Goal: Ask a question

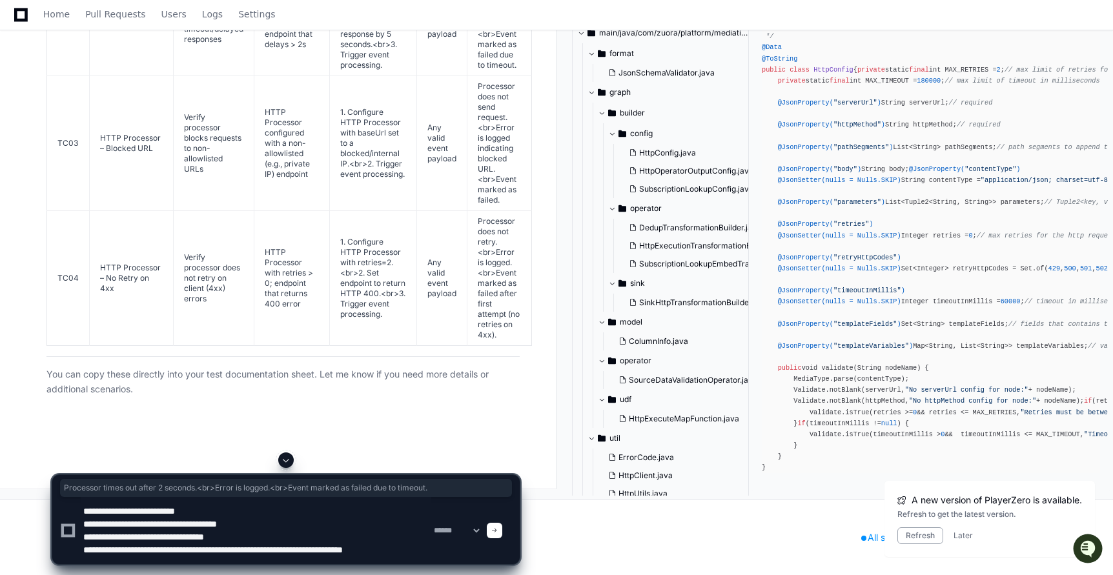
scroll to position [4, 0]
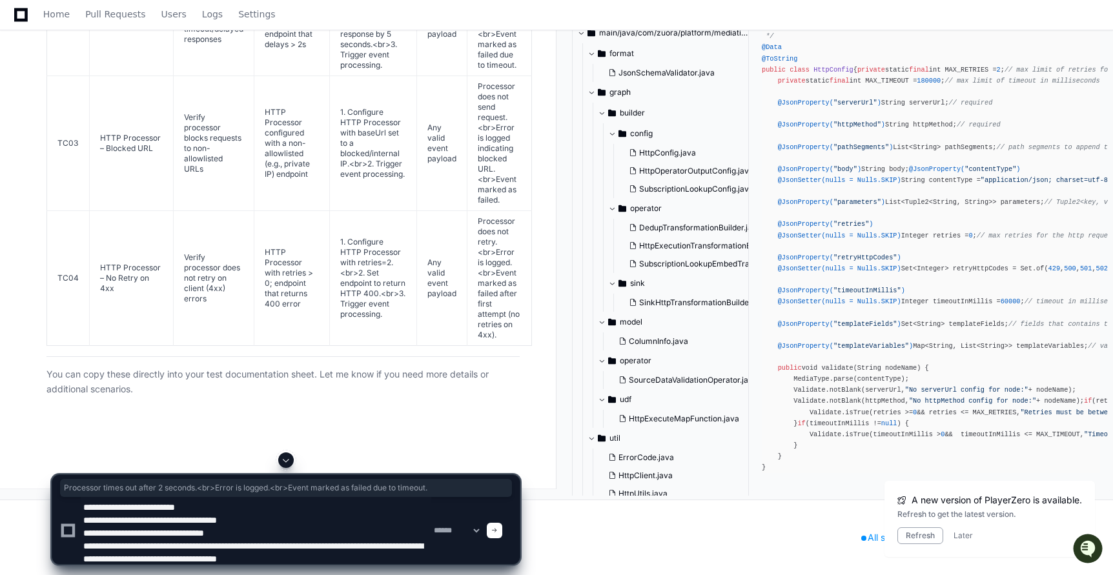
type textarea "**********"
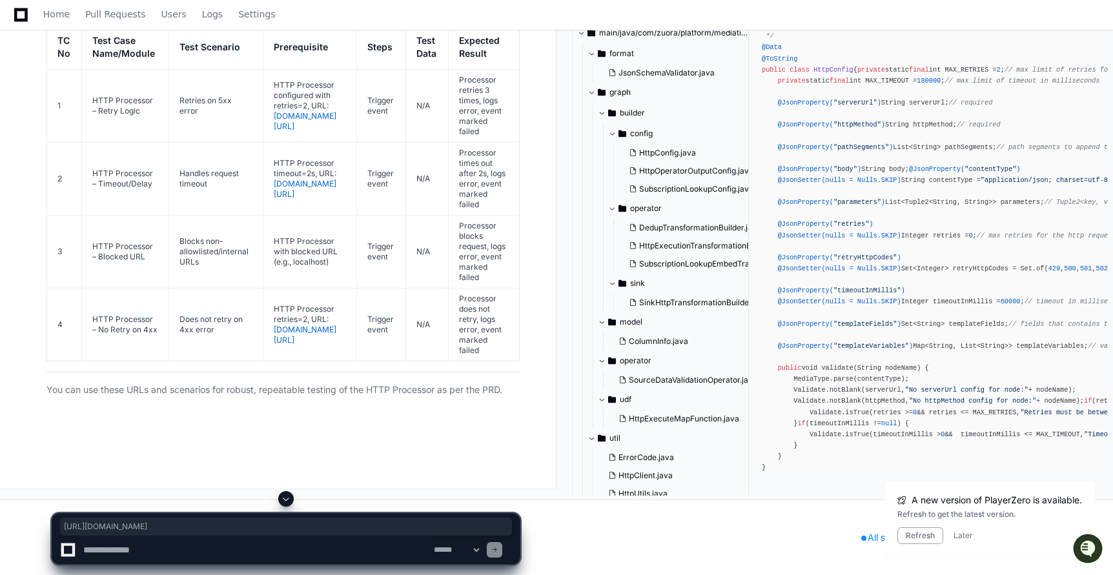
scroll to position [94458, 0]
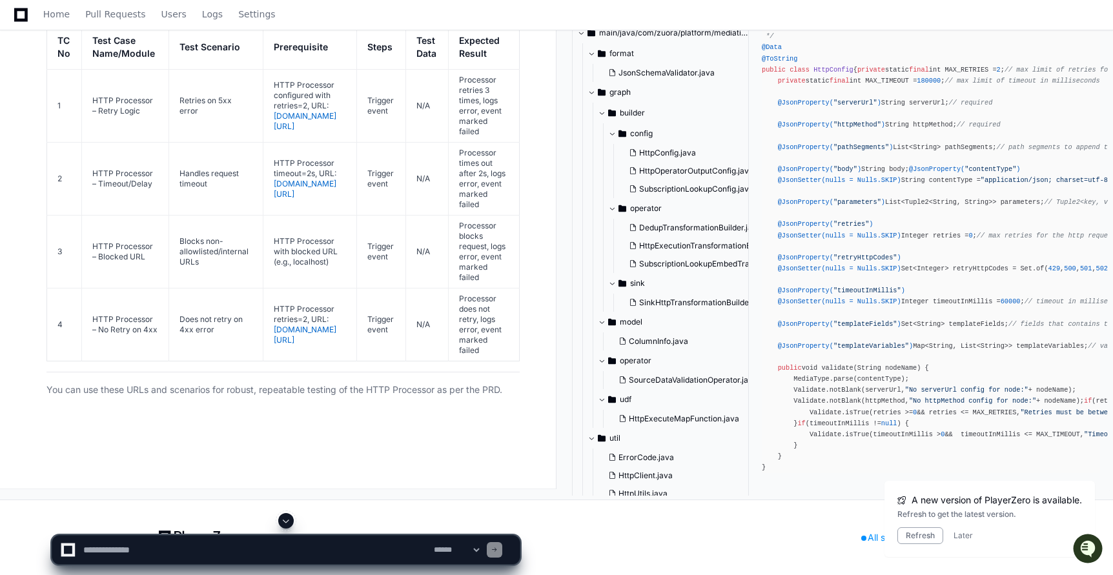
click at [145, 550] on textarea at bounding box center [256, 550] width 350 height 28
click at [159, 550] on textarea at bounding box center [256, 550] width 350 height 28
type textarea "**********"
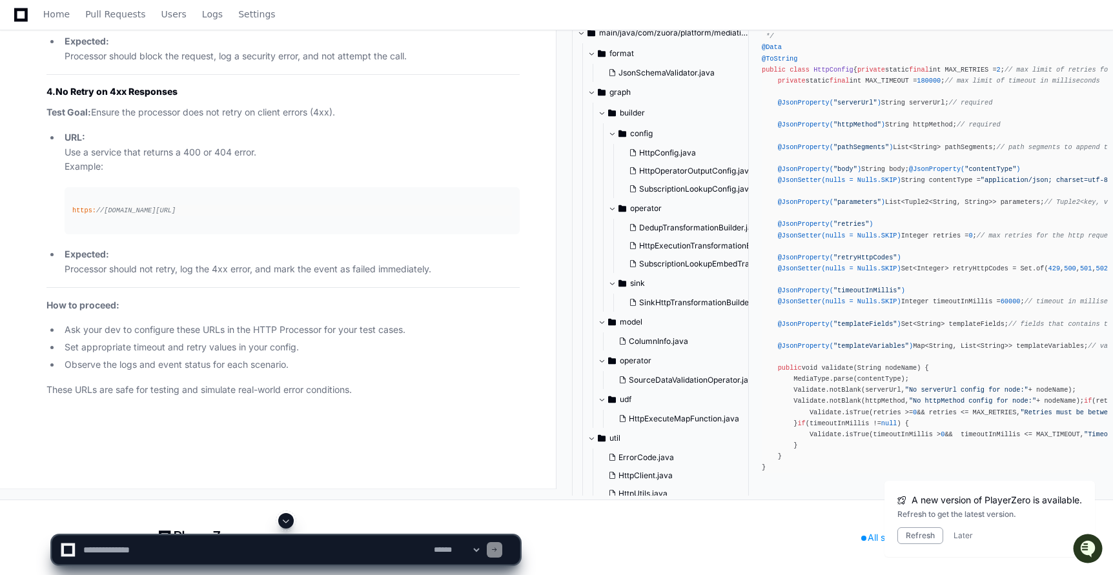
scroll to position [96483, 0]
click at [117, 544] on textarea at bounding box center [256, 550] width 350 height 28
click at [112, 550] on textarea at bounding box center [256, 550] width 350 height 28
click at [182, 551] on textarea at bounding box center [256, 550] width 350 height 28
type textarea "**********"
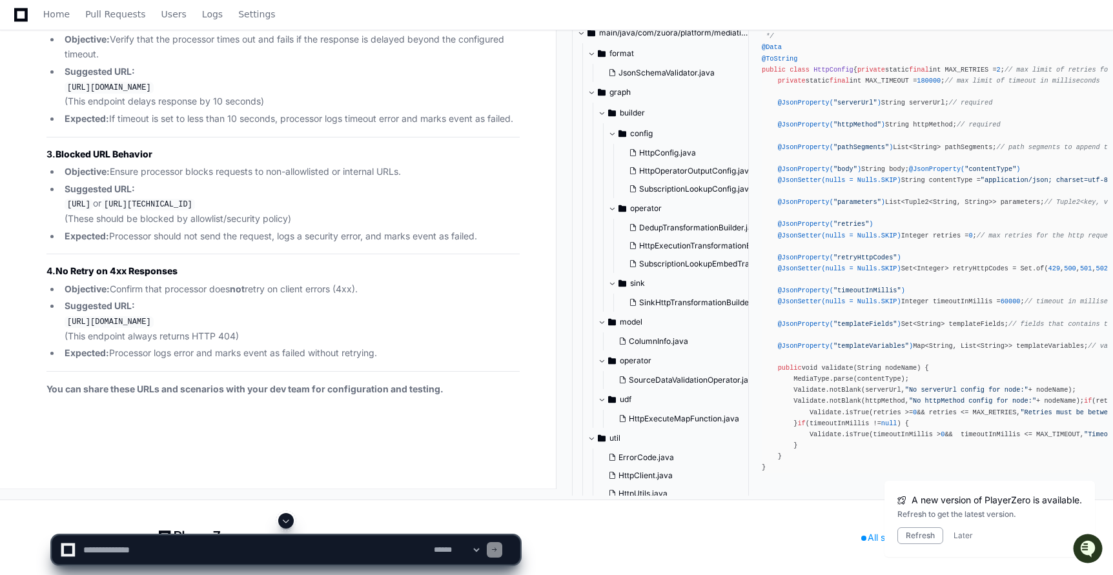
scroll to position [96802, 0]
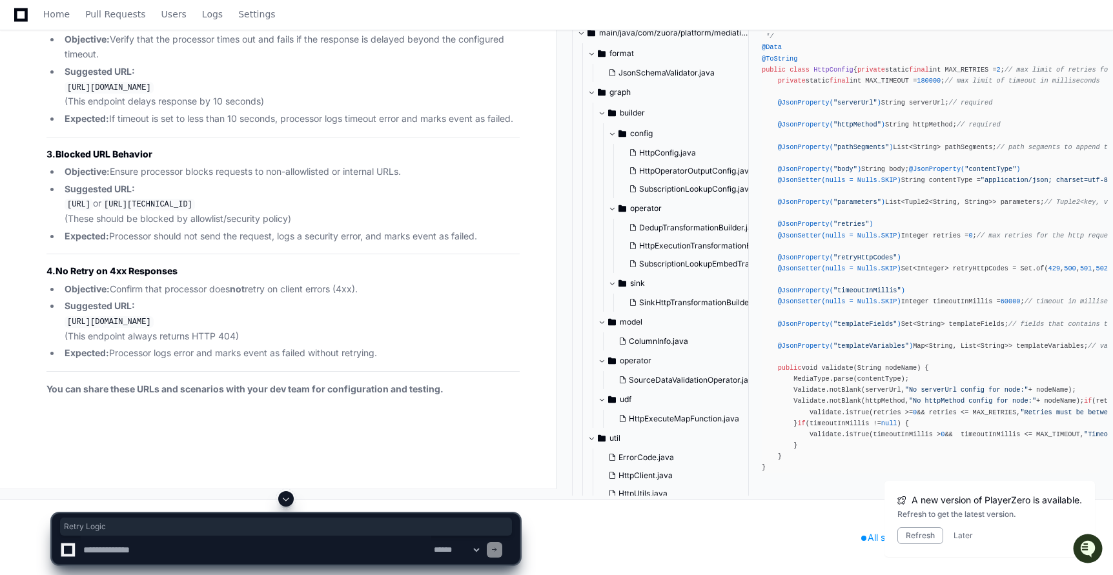
drag, startPoint x: 54, startPoint y: 298, endPoint x: 111, endPoint y: 304, distance: 57.2
copy strong "Retry Logic"
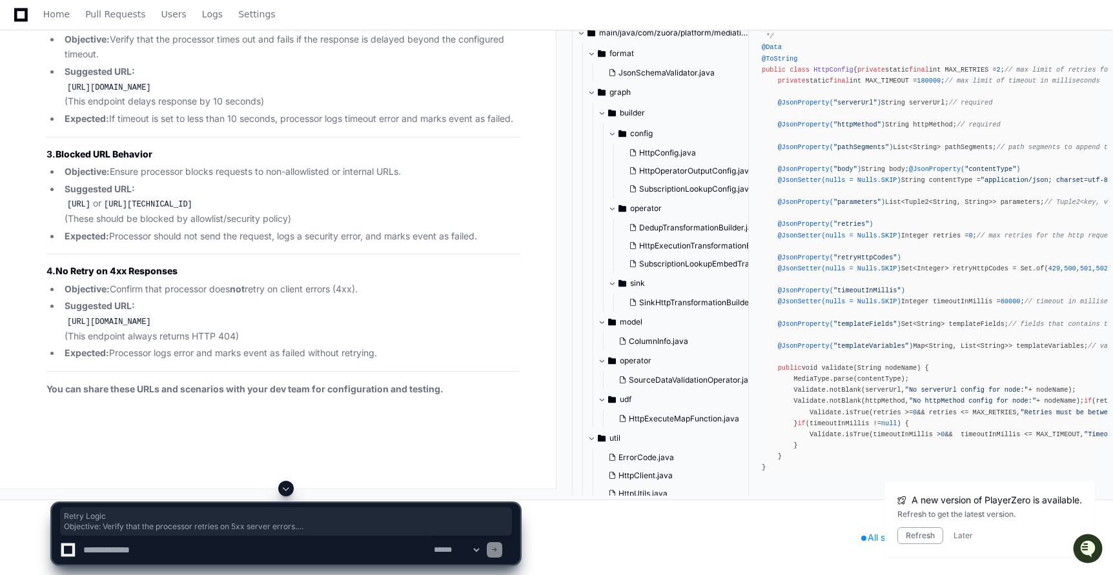
copy article "Retry Logic Objective: Verify that the processor retries on 5xx server errors. …"
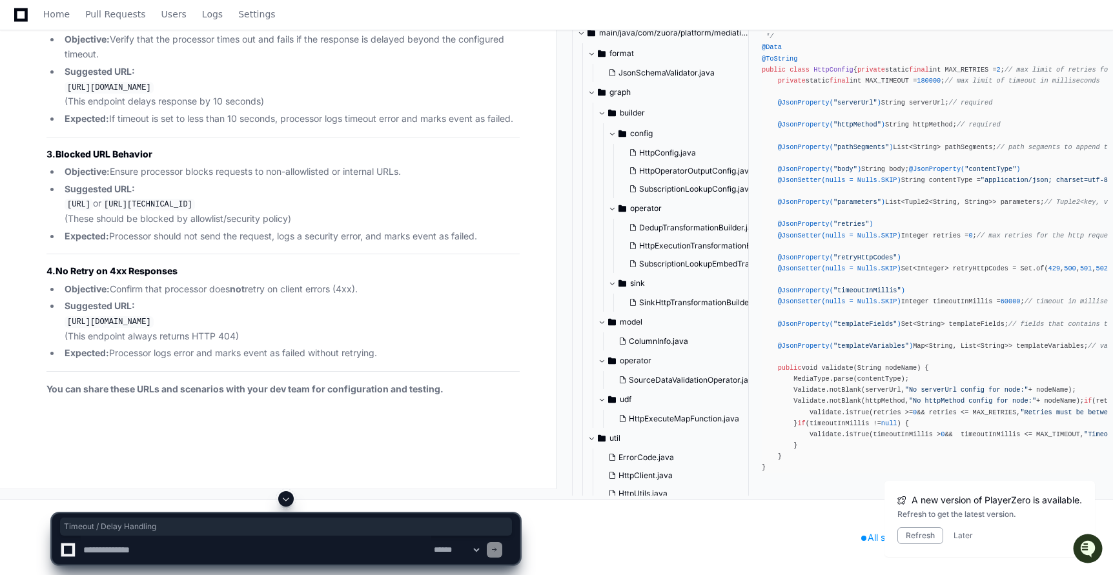
drag, startPoint x: 57, startPoint y: 276, endPoint x: 177, endPoint y: 276, distance: 119.4
click at [177, 28] on h3 "2. Timeout / Delay Handling" at bounding box center [282, 21] width 473 height 13
copy strong "Timeout / Delay Handling"
drag, startPoint x: 65, startPoint y: 340, endPoint x: 218, endPoint y: 340, distance: 152.9
click at [218, 109] on li "Suggested URL: [URL][DOMAIN_NAME] (This endpoint delays response by 10 seconds)" at bounding box center [290, 87] width 459 height 45
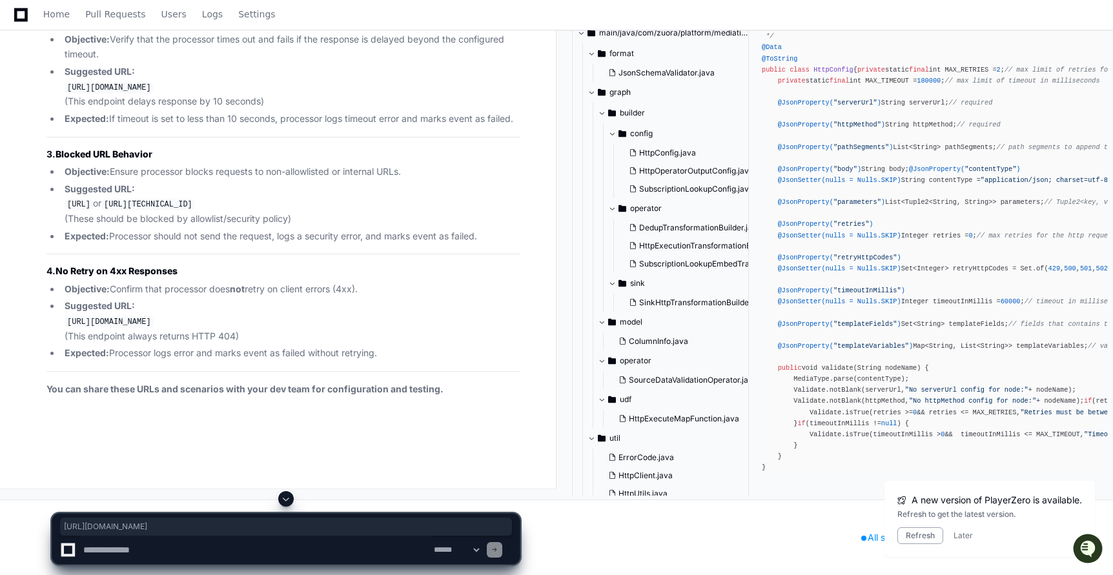
copy code "[URL][DOMAIN_NAME]"
drag, startPoint x: 59, startPoint y: 261, endPoint x: 184, endPoint y: 260, distance: 124.6
click at [184, 161] on h3 "3. Blocked URL Behavior" at bounding box center [282, 154] width 473 height 13
copy strong "Blocked URL Behavior"
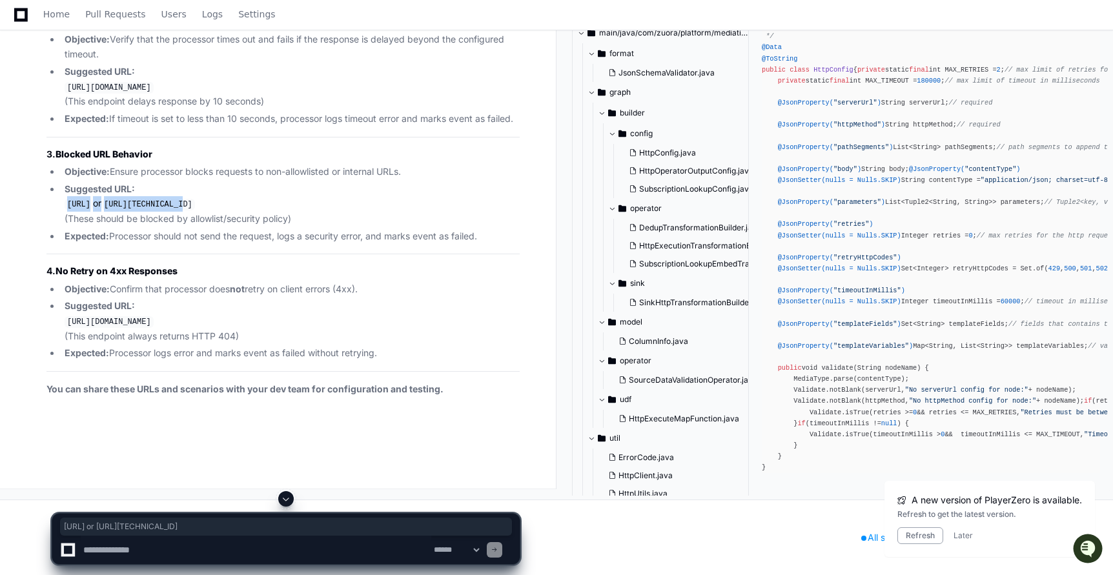
drag, startPoint x: 68, startPoint y: 313, endPoint x: 287, endPoint y: 312, distance: 218.8
click at [287, 227] on li "Suggested URL: [URL] or [URL][TECHNICAL_ID] (These should be blocked by allowli…" at bounding box center [290, 204] width 459 height 45
copy li "[URL] or [URL][TECHNICAL_ID]"
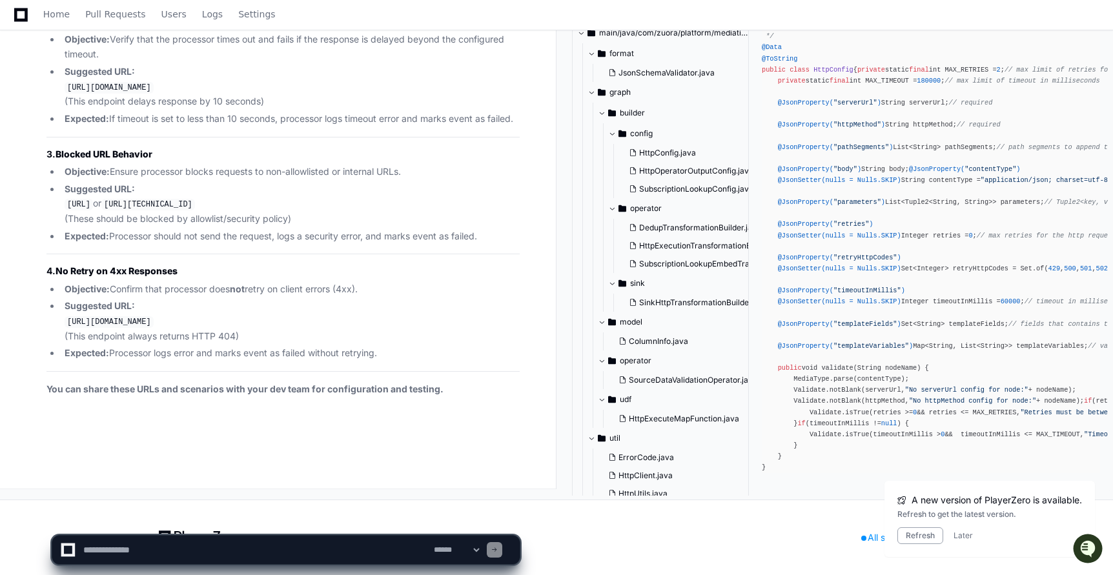
click at [69, 328] on code "[URL][DOMAIN_NAME]" at bounding box center [109, 322] width 89 height 12
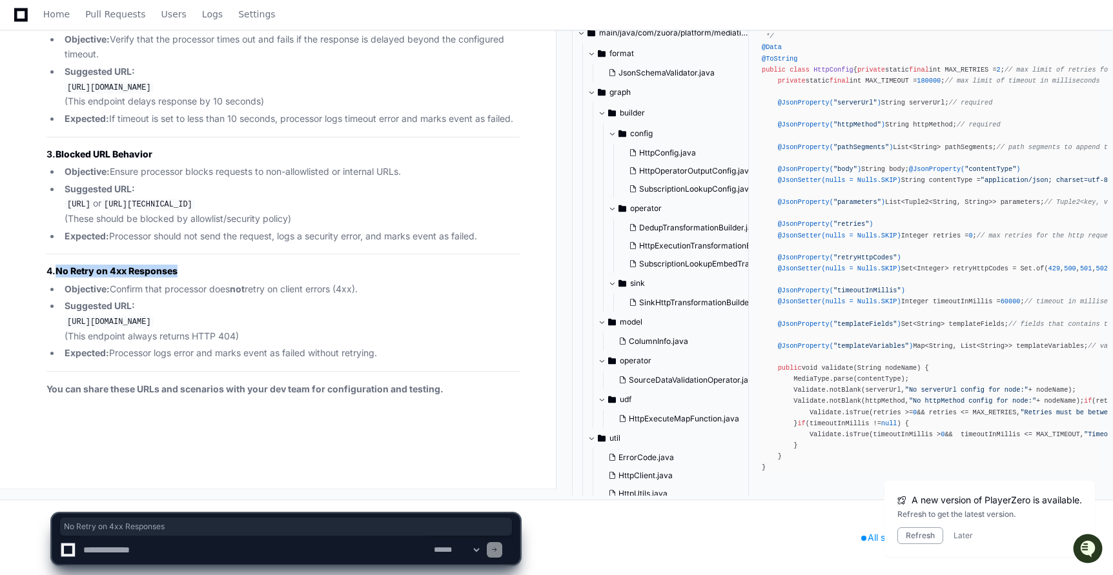
drag, startPoint x: 58, startPoint y: 341, endPoint x: 188, endPoint y: 340, distance: 130.4
click at [189, 277] on h3 "4. No Retry on 4xx Responses" at bounding box center [282, 271] width 473 height 13
copy strong "No Retry on 4xx Responses"
drag, startPoint x: 64, startPoint y: 388, endPoint x: 279, endPoint y: 387, distance: 215.5
click at [280, 343] on li "Suggested URL: [URL][DOMAIN_NAME] (This endpoint always returns HTTP 404)" at bounding box center [290, 321] width 459 height 45
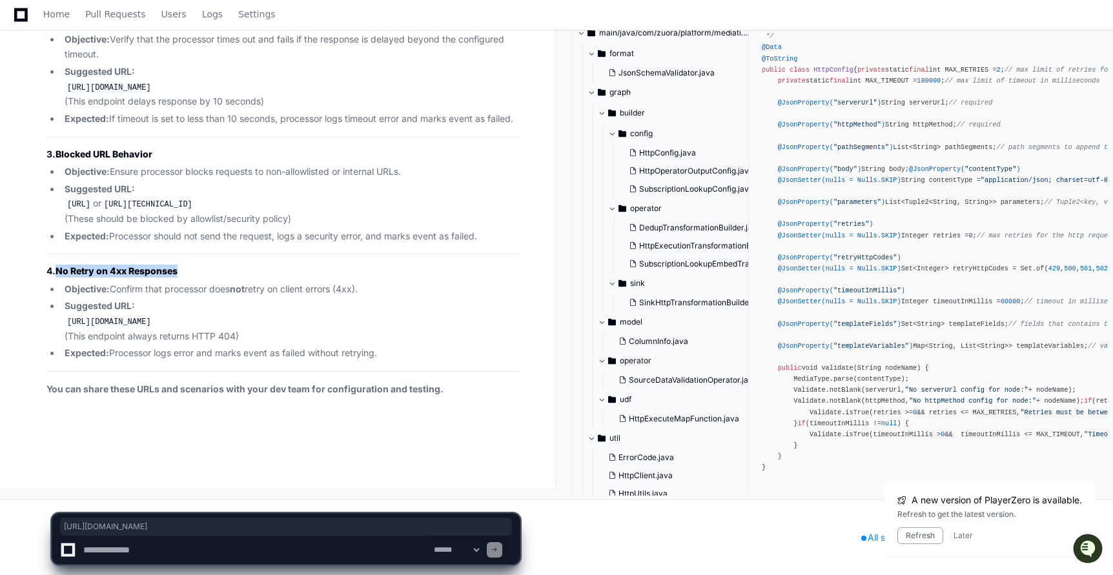
copy code "[URL][DOMAIN_NAME]"
drag, startPoint x: 237, startPoint y: 207, endPoint x: 67, endPoint y: 214, distance: 170.5
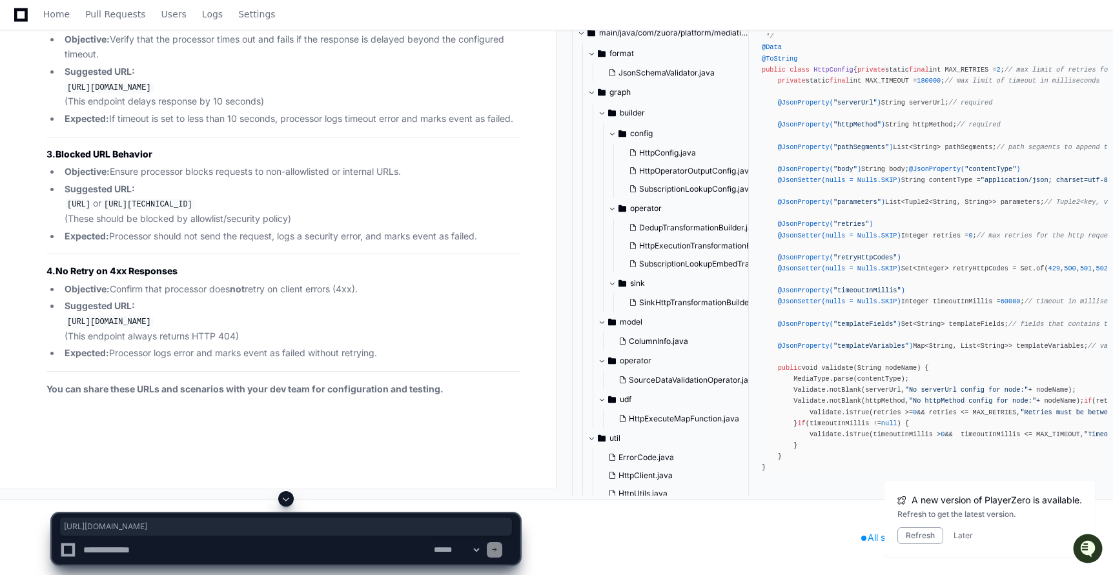
click at [325, 553] on textarea at bounding box center [256, 550] width 350 height 28
click at [225, 552] on textarea at bounding box center [256, 550] width 350 height 28
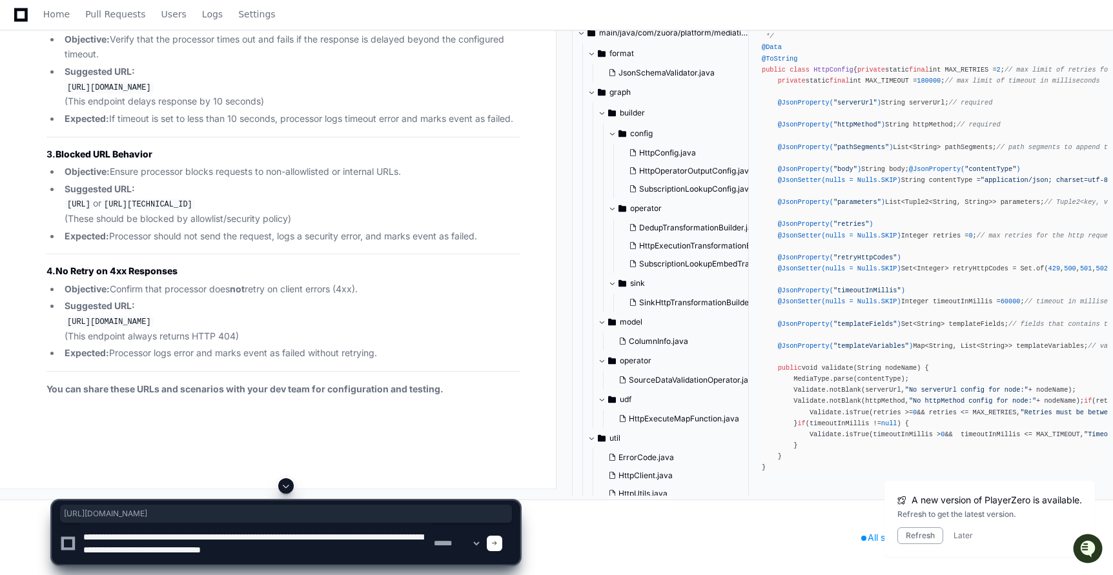
click at [342, 550] on textarea at bounding box center [256, 543] width 350 height 41
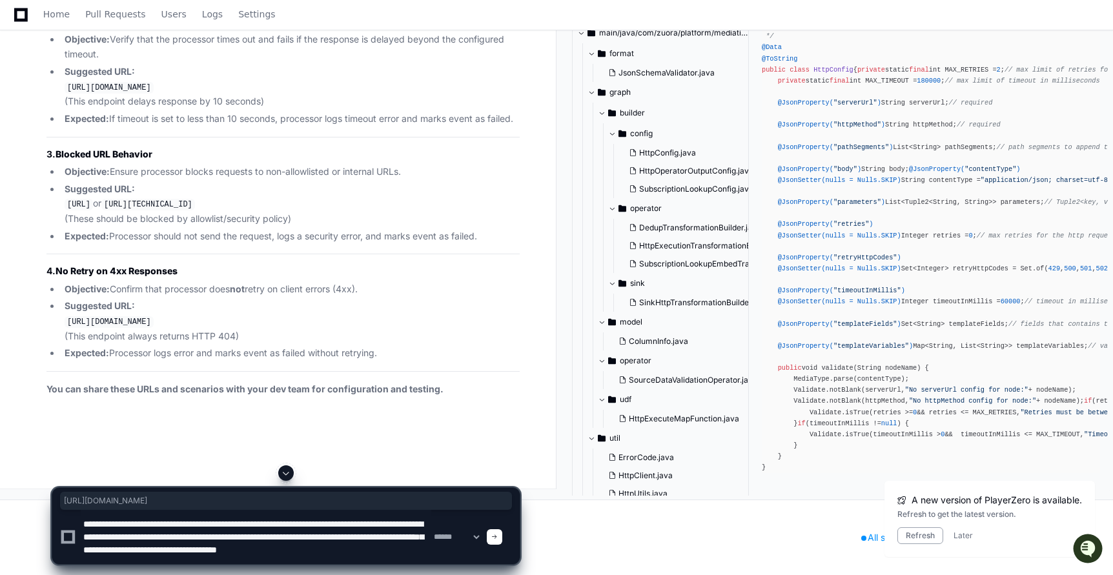
type textarea "**********"
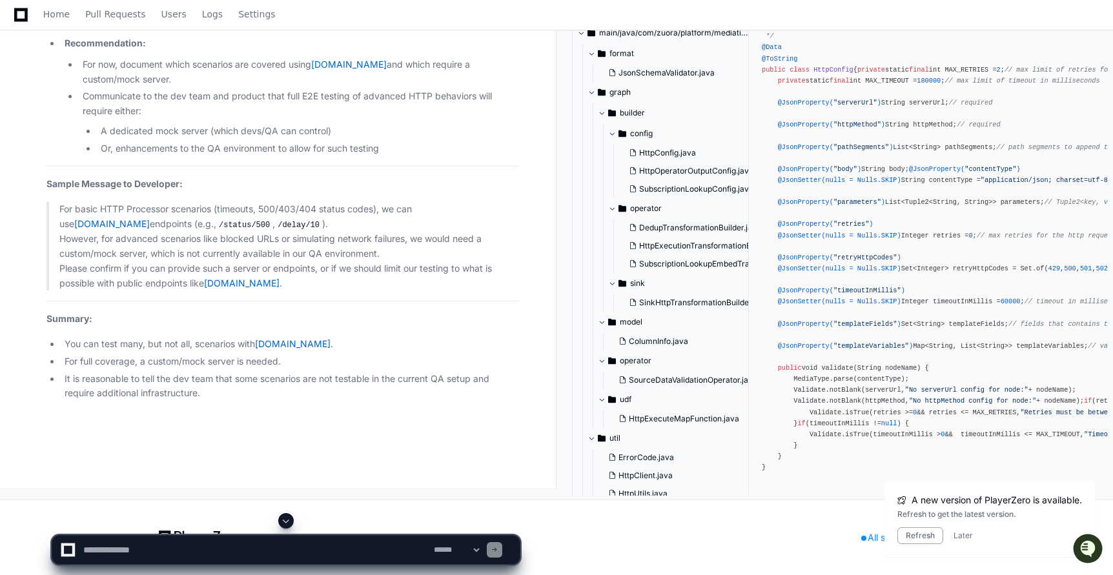
scroll to position [98142, 0]
click at [225, 550] on textarea at bounding box center [256, 550] width 350 height 28
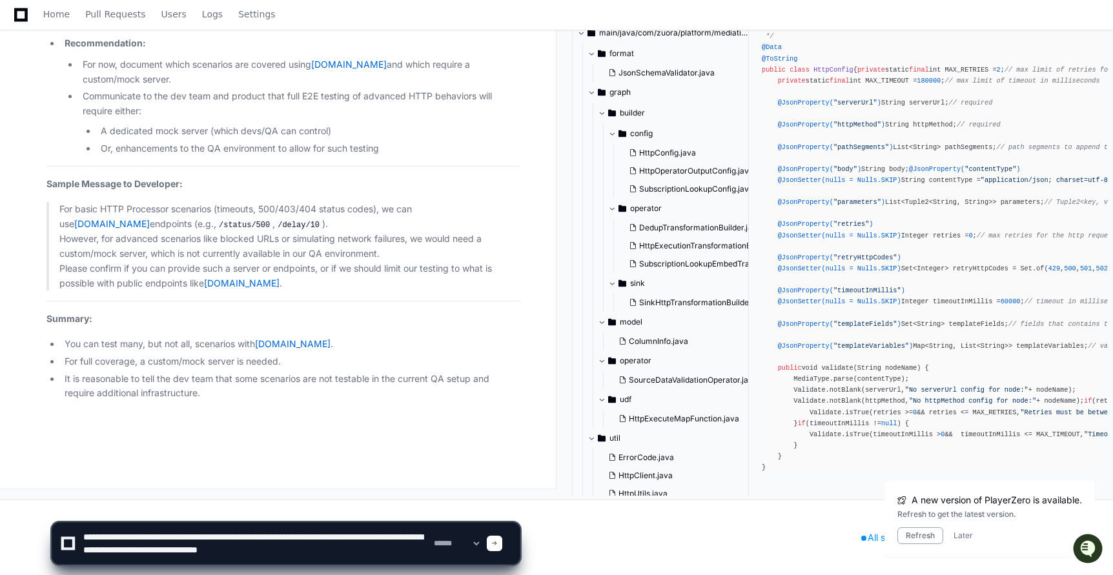
click at [257, 552] on textarea at bounding box center [256, 543] width 350 height 41
drag, startPoint x: 281, startPoint y: 552, endPoint x: 403, endPoint y: 552, distance: 122.0
click at [403, 552] on textarea at bounding box center [256, 543] width 350 height 41
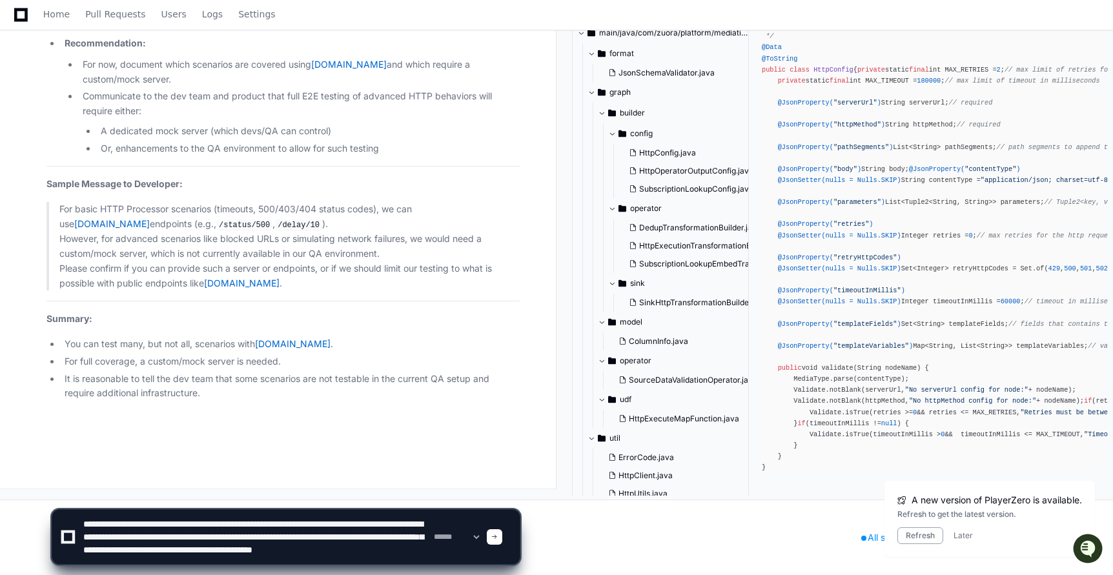
type textarea "**********"
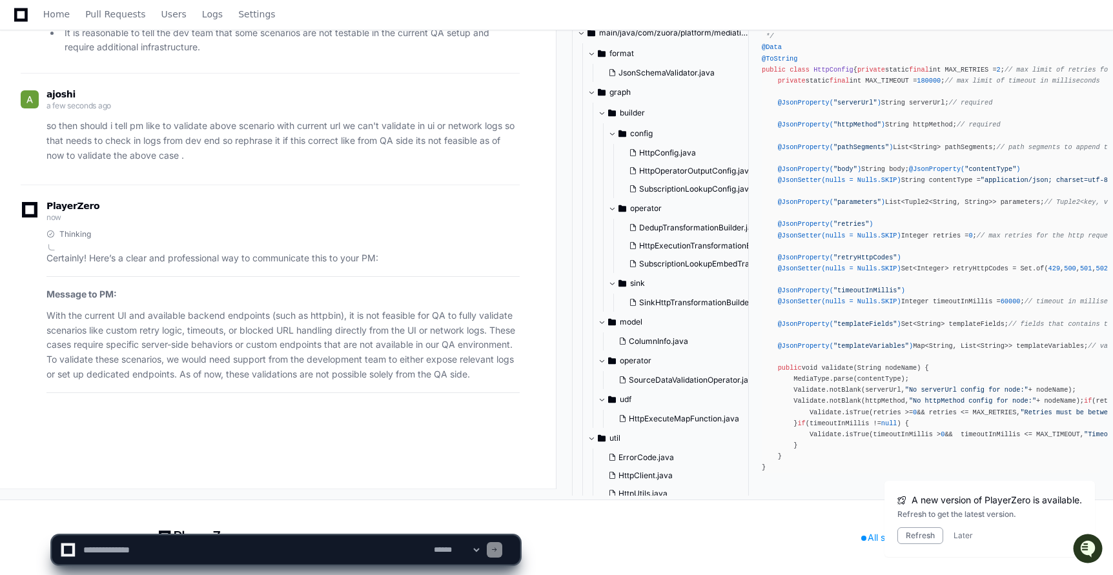
scroll to position [98497, 0]
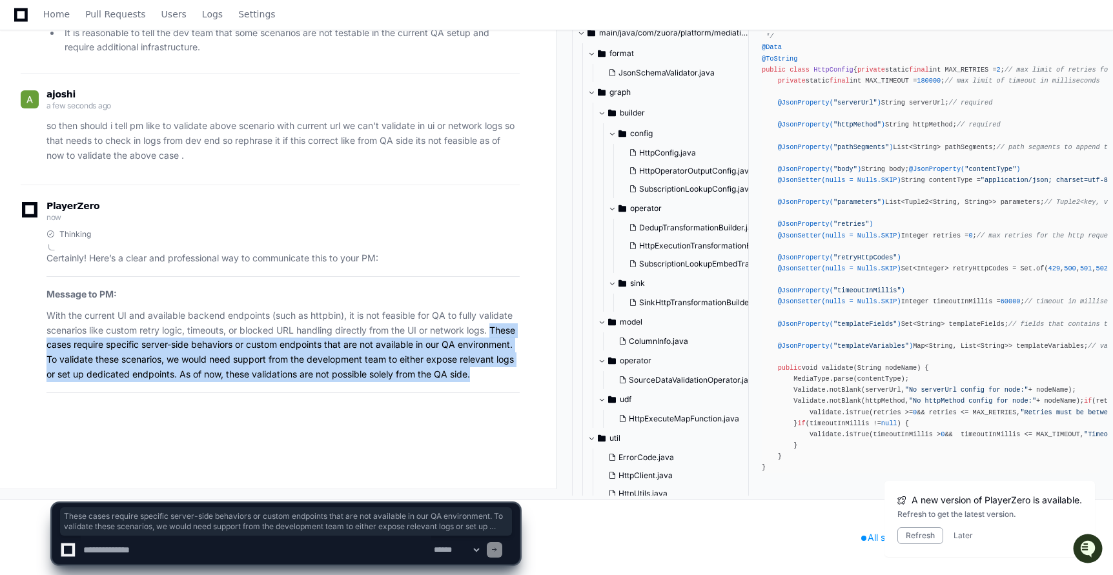
drag, startPoint x: 44, startPoint y: 328, endPoint x: 76, endPoint y: 376, distance: 57.3
click at [76, 376] on div "Thinking Certainly! Here’s a clear and professional way to communicate this to …" at bounding box center [270, 310] width 499 height 163
copy p "These cases require specific server-side behaviors or custom endpoints that are…"
click at [167, 343] on p "With the current UI and available backend endpoints (such as httpbin), it is no…" at bounding box center [282, 345] width 473 height 74
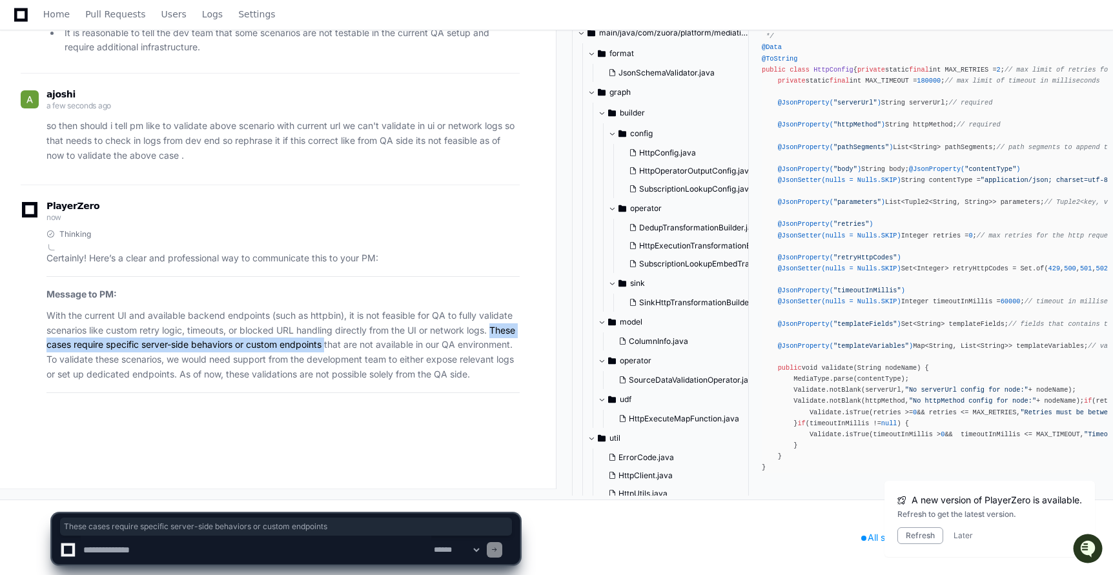
drag, startPoint x: 47, startPoint y: 328, endPoint x: 356, endPoint y: 330, distance: 309.1
click at [357, 330] on p "With the current UI and available backend endpoints (such as httpbin), it is no…" at bounding box center [282, 345] width 473 height 74
copy p "These cases require specific server-side behaviors or custom endpoints"
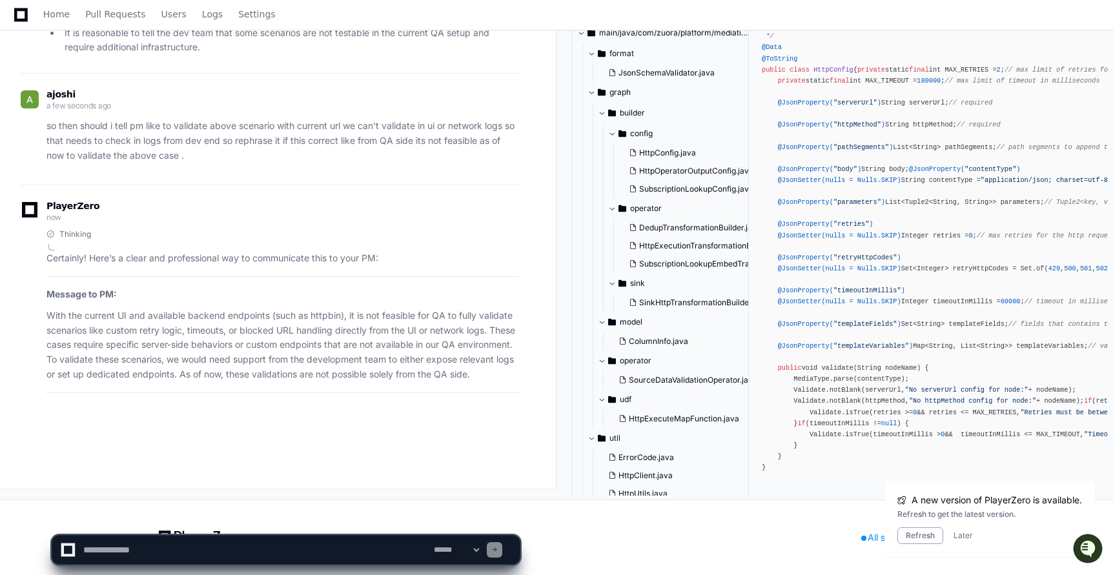
click at [157, 339] on p "With the current UI and available backend endpoints (such as httpbin), it is no…" at bounding box center [282, 345] width 473 height 74
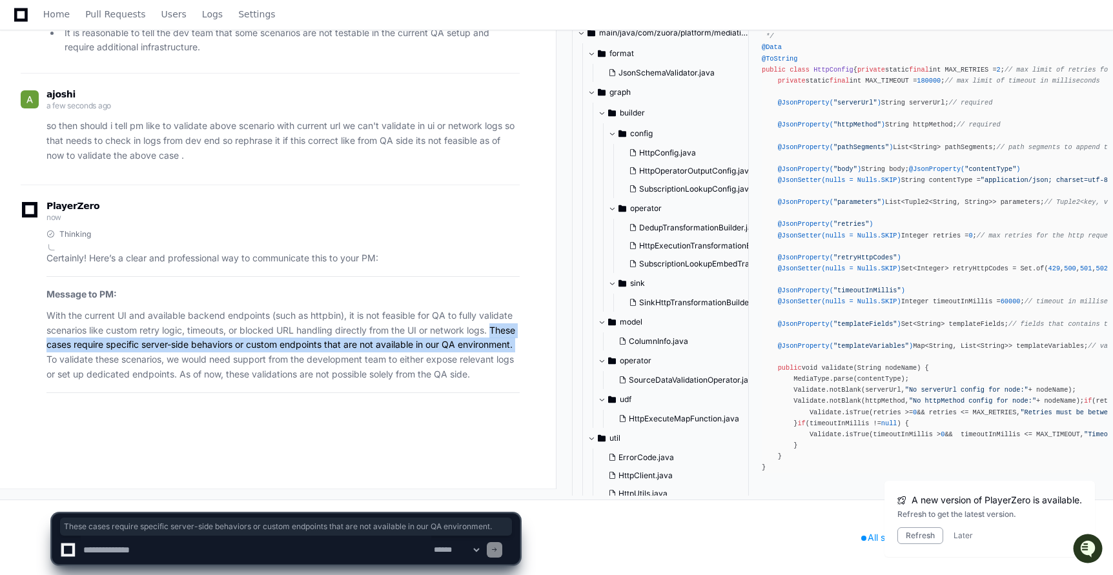
drag, startPoint x: 46, startPoint y: 328, endPoint x: 105, endPoint y: 344, distance: 60.9
click at [105, 344] on p "With the current UI and available backend endpoints (such as httpbin), it is no…" at bounding box center [282, 345] width 473 height 74
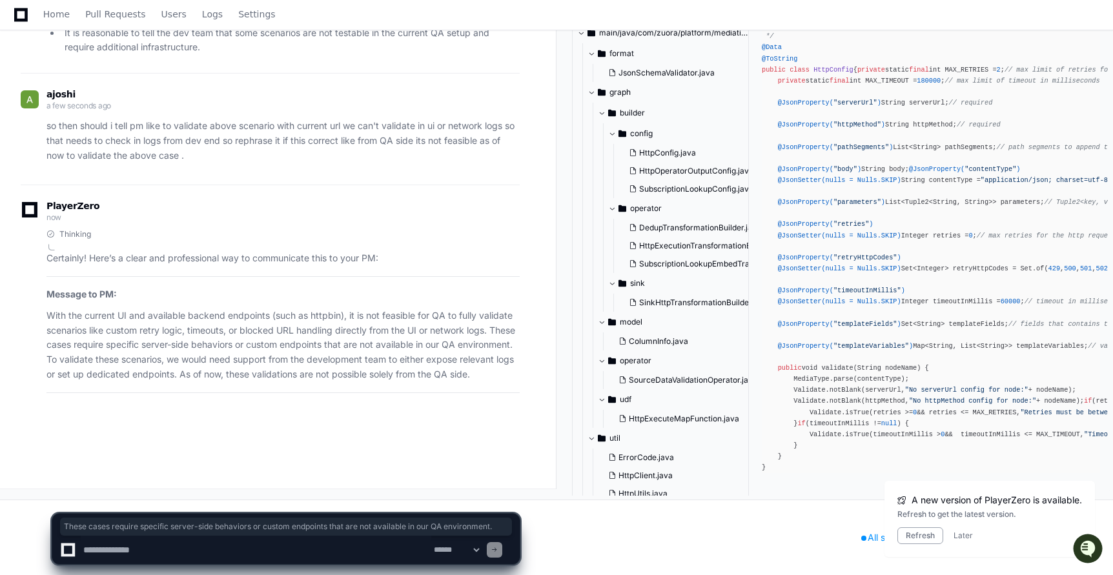
click at [125, 349] on p "With the current UI and available backend endpoints (such as httpbin), it is no…" at bounding box center [282, 345] width 473 height 74
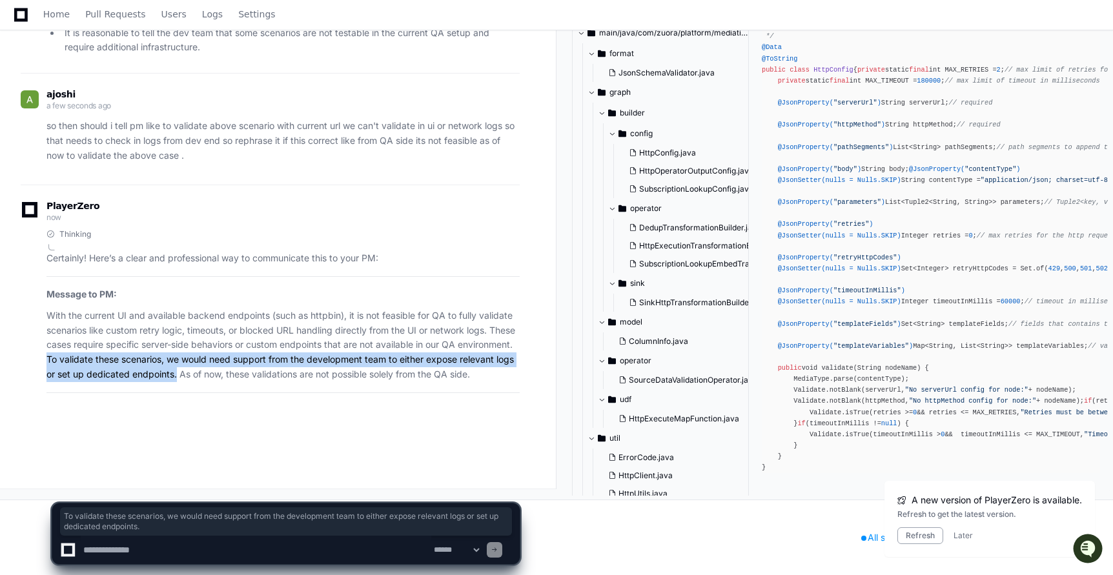
drag, startPoint x: 105, startPoint y: 343, endPoint x: 235, endPoint y: 356, distance: 130.9
click at [235, 356] on p "With the current UI and available backend endpoints (such as httpbin), it is no…" at bounding box center [282, 345] width 473 height 74
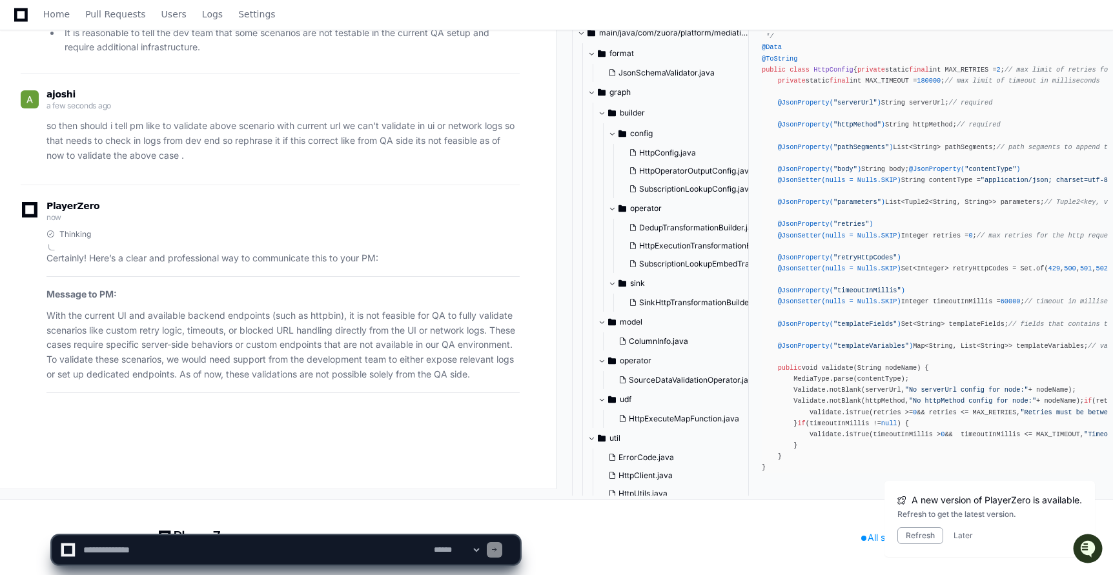
click at [248, 360] on p "With the current UI and available backend endpoints (such as httpbin), it is no…" at bounding box center [282, 345] width 473 height 74
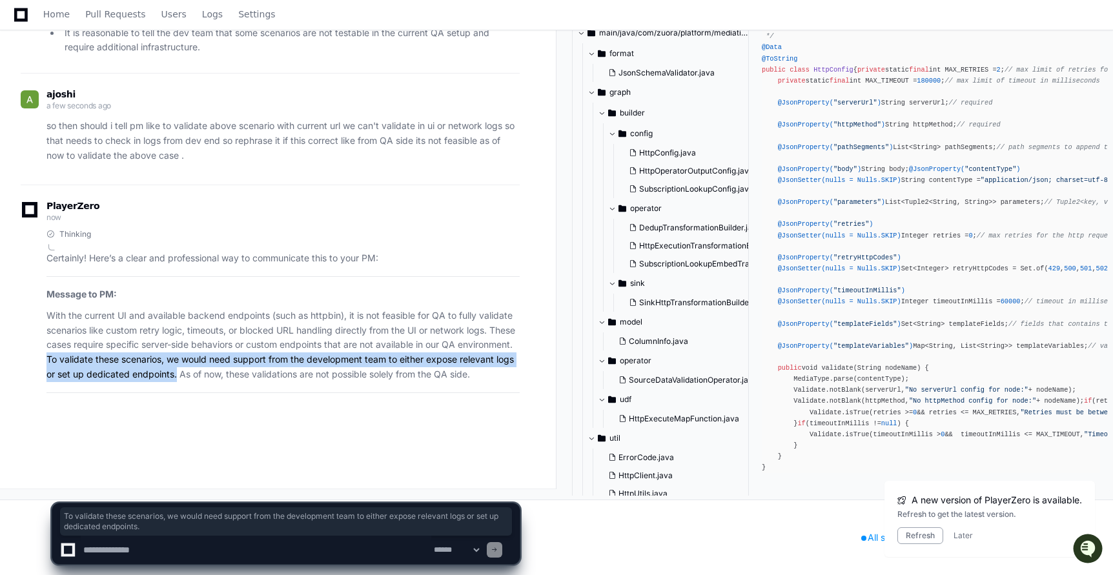
drag, startPoint x: 105, startPoint y: 345, endPoint x: 235, endPoint y: 363, distance: 131.0
click at [235, 363] on p "With the current UI and available backend endpoints (such as httpbin), it is no…" at bounding box center [282, 345] width 473 height 74
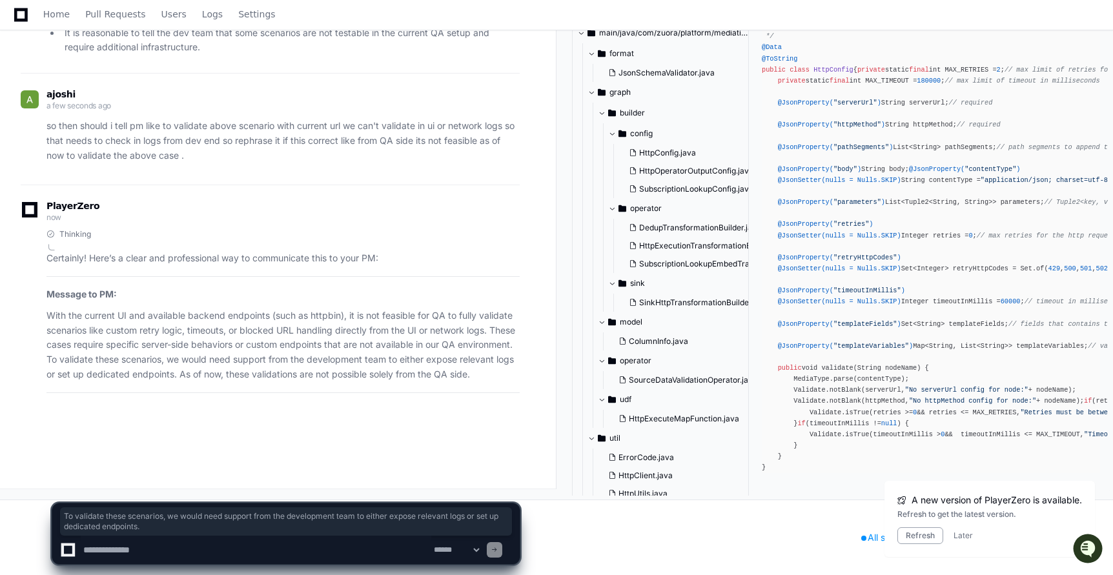
click at [175, 358] on p "With the current UI and available backend endpoints (such as httpbin), it is no…" at bounding box center [282, 345] width 473 height 74
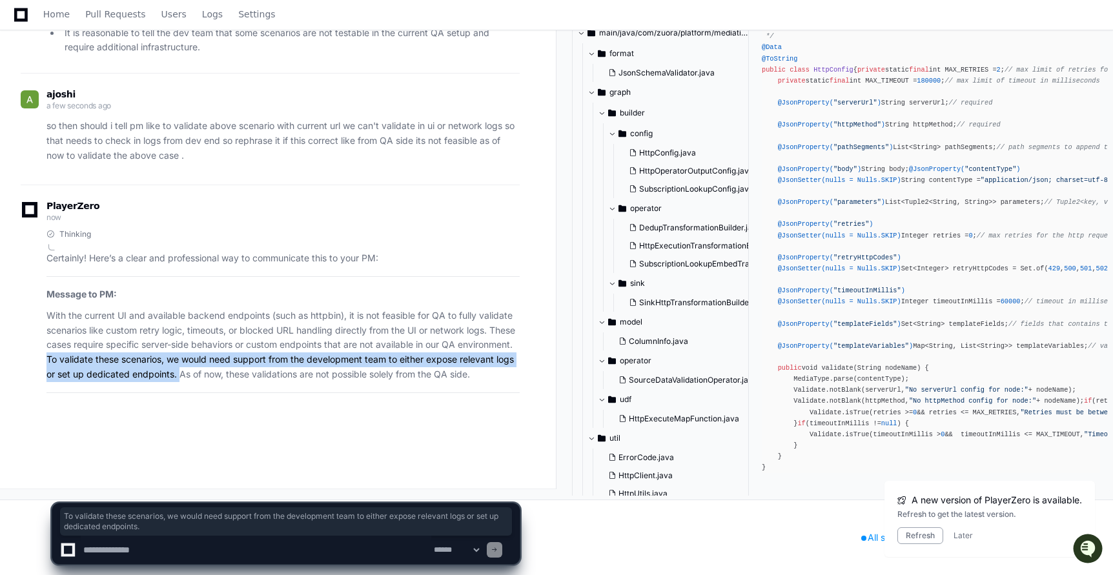
drag, startPoint x: 105, startPoint y: 344, endPoint x: 237, endPoint y: 358, distance: 133.0
click at [237, 358] on p "With the current UI and available backend endpoints (such as httpbin), it is no…" at bounding box center [282, 345] width 473 height 74
click at [237, 359] on p "With the current UI and available backend endpoints (such as httpbin), it is no…" at bounding box center [282, 345] width 473 height 74
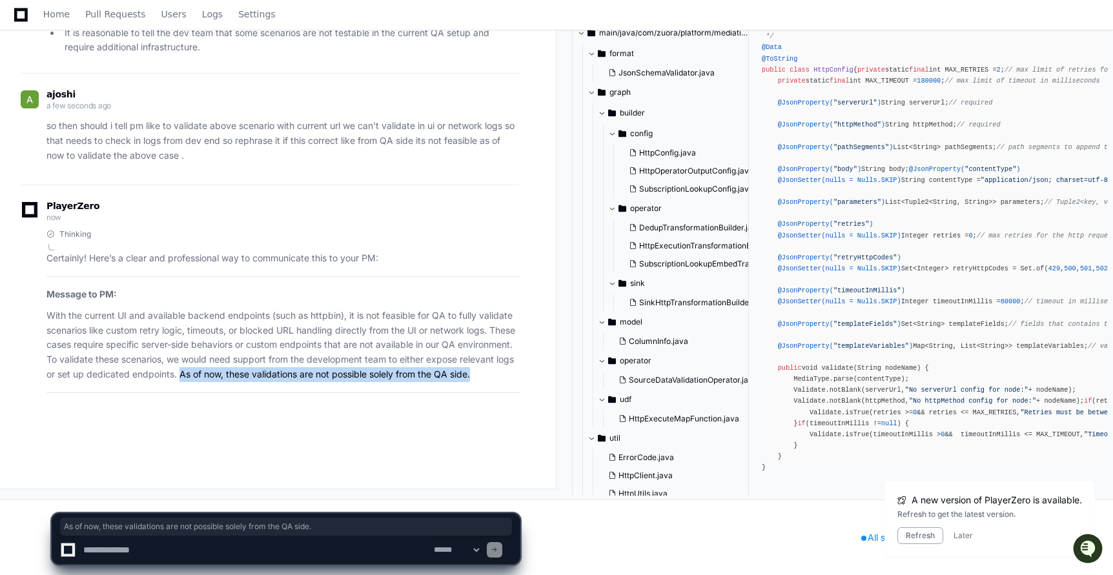
drag, startPoint x: 236, startPoint y: 359, endPoint x: 403, endPoint y: 386, distance: 169.2
click at [403, 386] on article "Certainly! Here’s a clear and professional way to communicate this to your PM: …" at bounding box center [282, 321] width 473 height 141
click at [168, 541] on textarea at bounding box center [256, 550] width 350 height 28
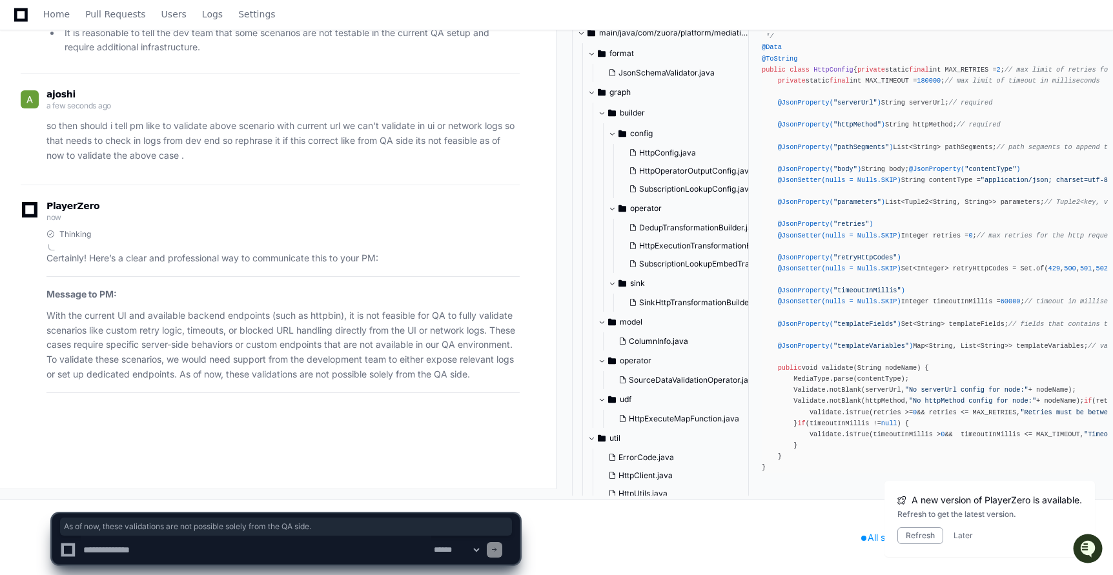
paste textarea "**********"
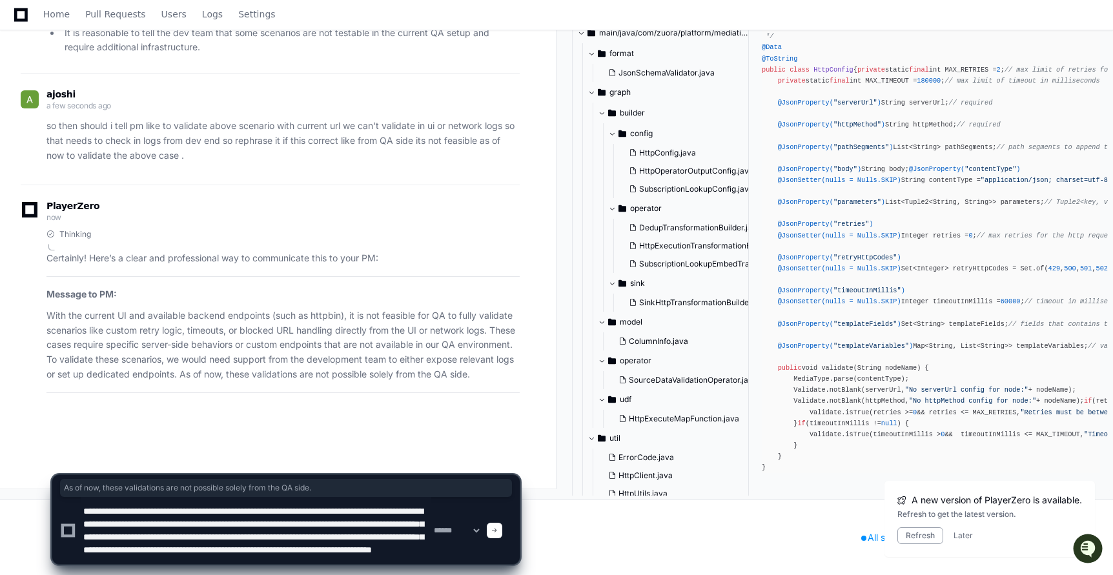
scroll to position [26, 0]
drag, startPoint x: 155, startPoint y: 558, endPoint x: 15, endPoint y: 558, distance: 139.4
click at [15, 558] on div "**********" at bounding box center [285, 513] width 541 height 123
click at [86, 550] on textarea at bounding box center [256, 530] width 350 height 67
type textarea "**********"
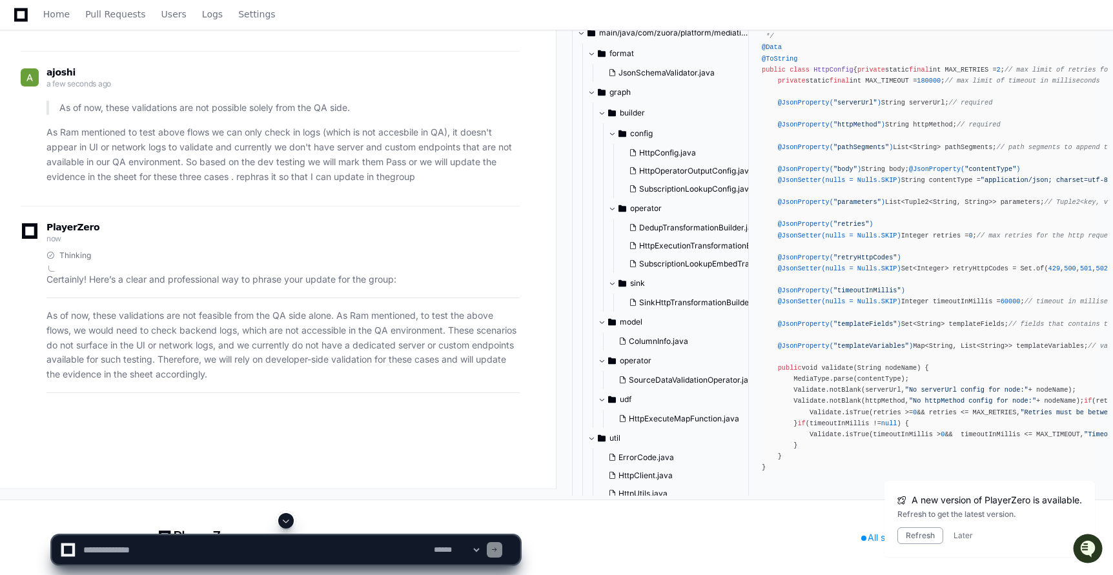
scroll to position [98800, 0]
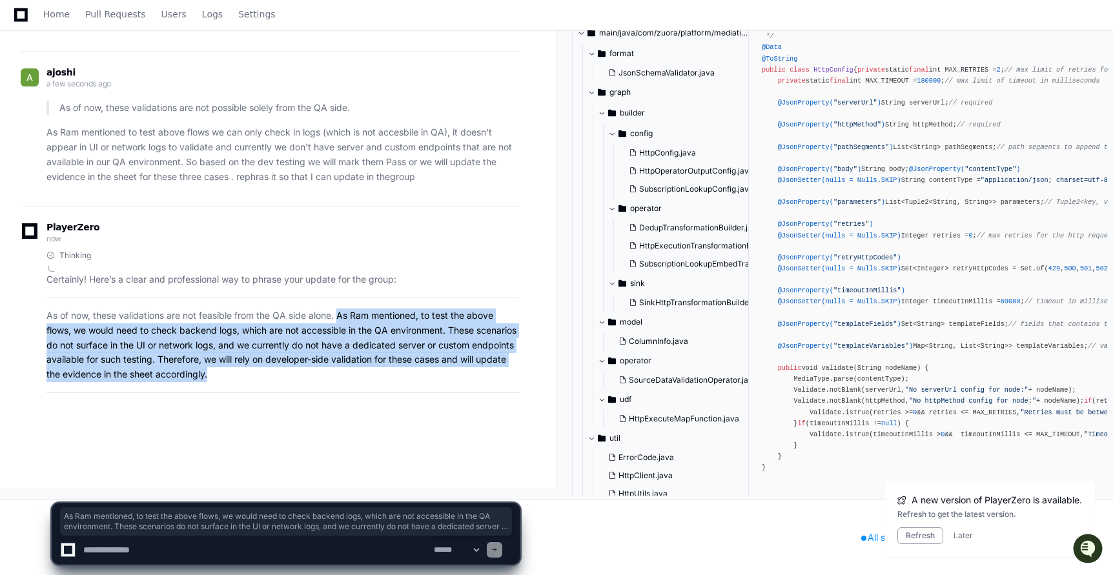
drag, startPoint x: 340, startPoint y: 376, endPoint x: 366, endPoint y: 429, distance: 59.5
click at [366, 382] on p "As of now, these validations are not feasible from the QA side alone. As Ram me…" at bounding box center [282, 345] width 473 height 74
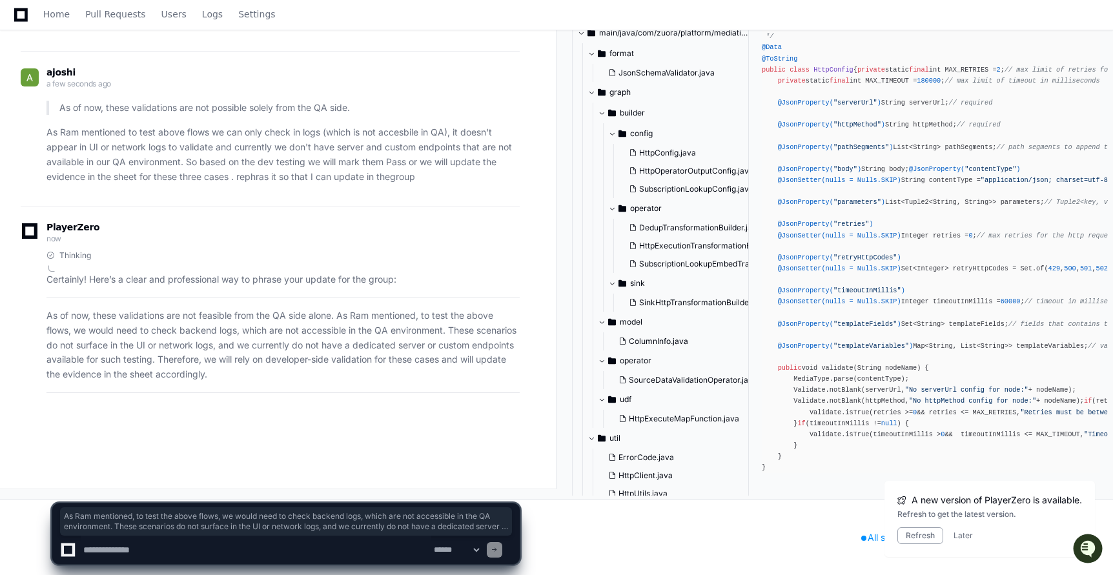
click at [216, 545] on textarea at bounding box center [256, 550] width 350 height 28
paste textarea "**********"
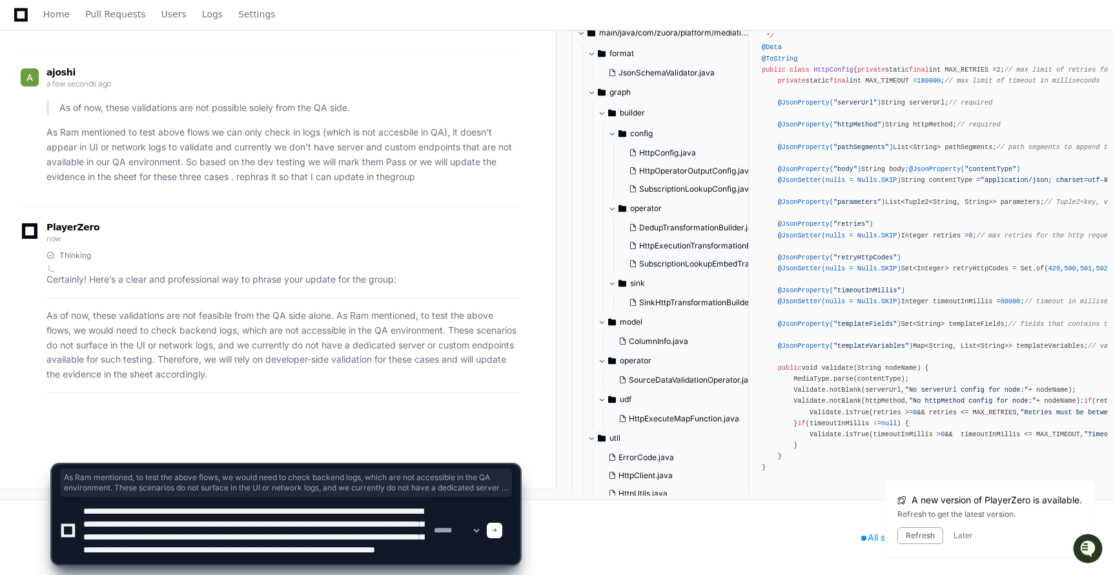
scroll to position [0, 0]
drag, startPoint x: 214, startPoint y: 524, endPoint x: 239, endPoint y: 529, distance: 25.1
click at [239, 529] on textarea at bounding box center [256, 530] width 350 height 67
click at [258, 525] on textarea at bounding box center [256, 530] width 350 height 67
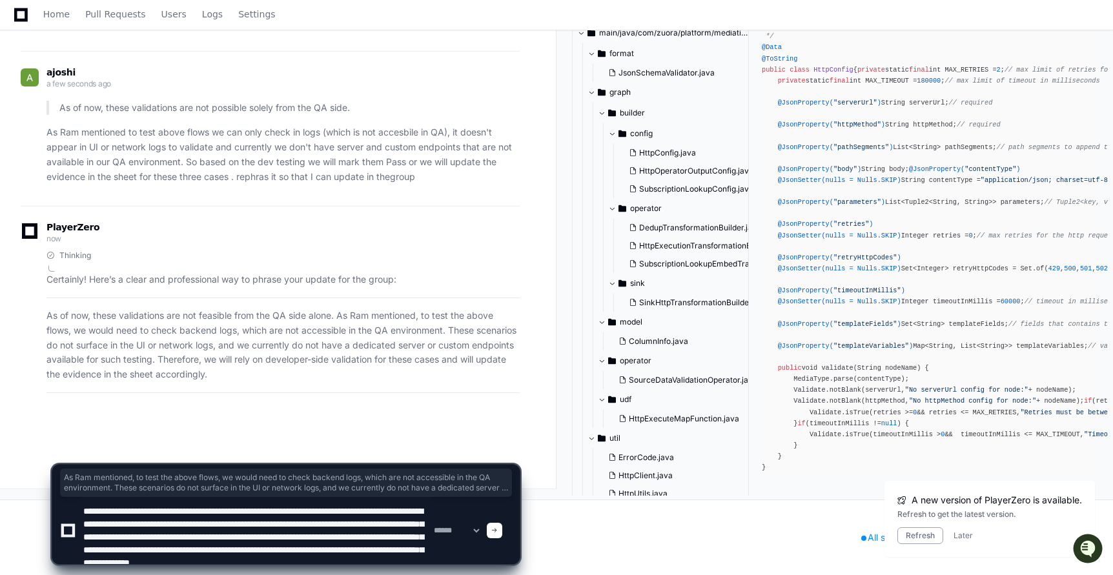
drag, startPoint x: 217, startPoint y: 523, endPoint x: 241, endPoint y: 523, distance: 23.9
click at [241, 523] on textarea at bounding box center [256, 530] width 350 height 67
click at [263, 523] on textarea at bounding box center [256, 530] width 350 height 67
click at [100, 539] on textarea at bounding box center [256, 530] width 350 height 67
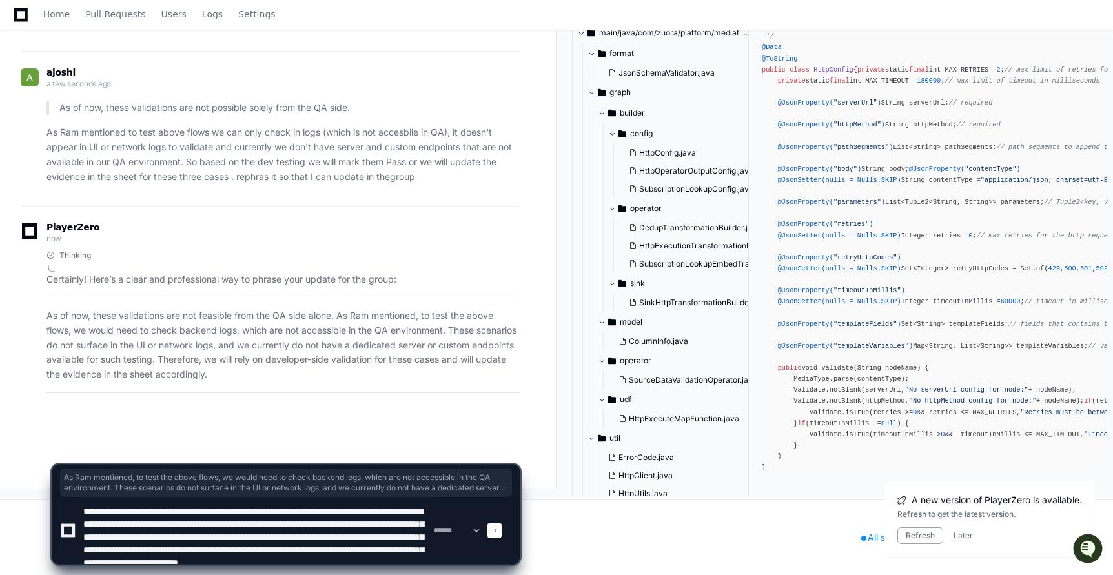
scroll to position [26, 0]
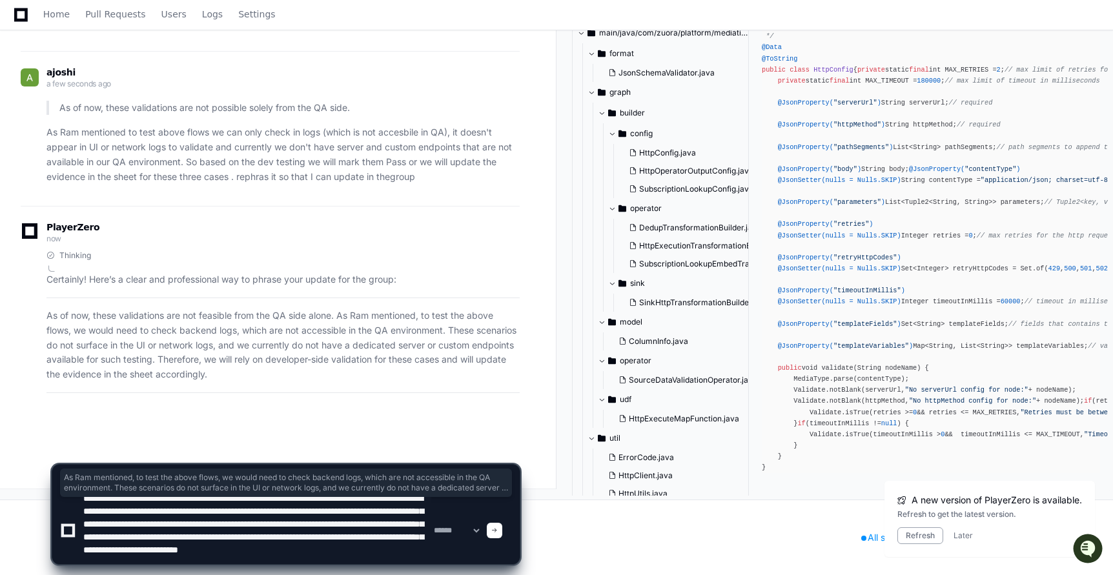
click at [353, 549] on textarea at bounding box center [256, 530] width 350 height 67
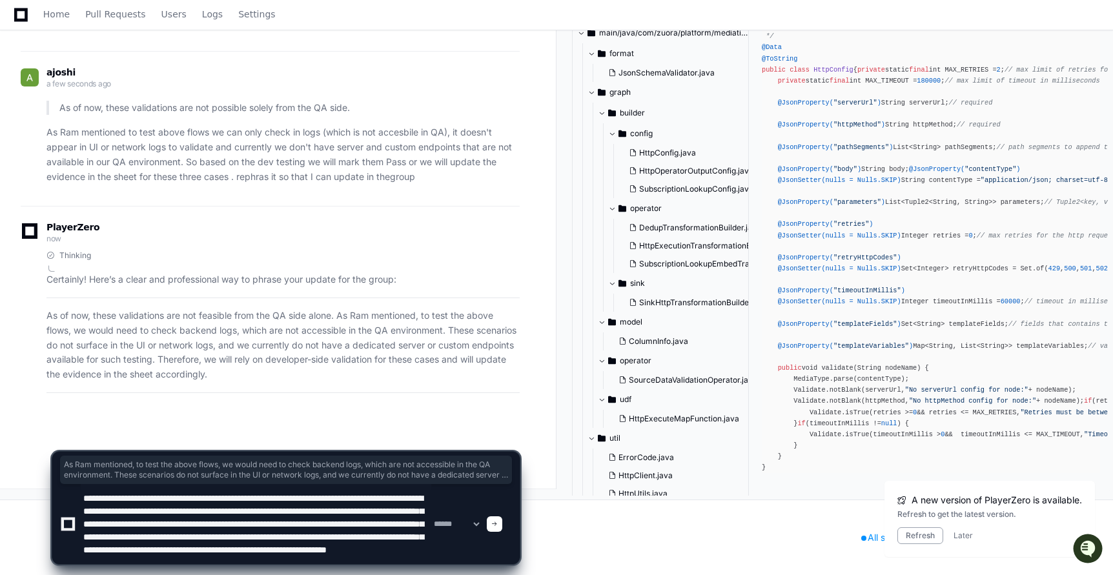
type textarea "**********"
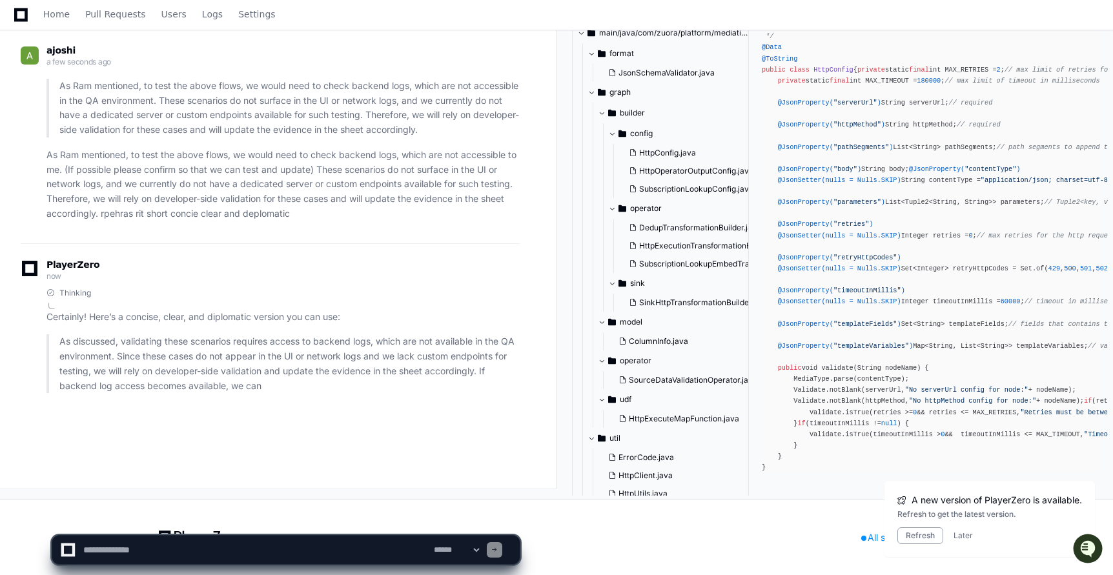
scroll to position [99200, 0]
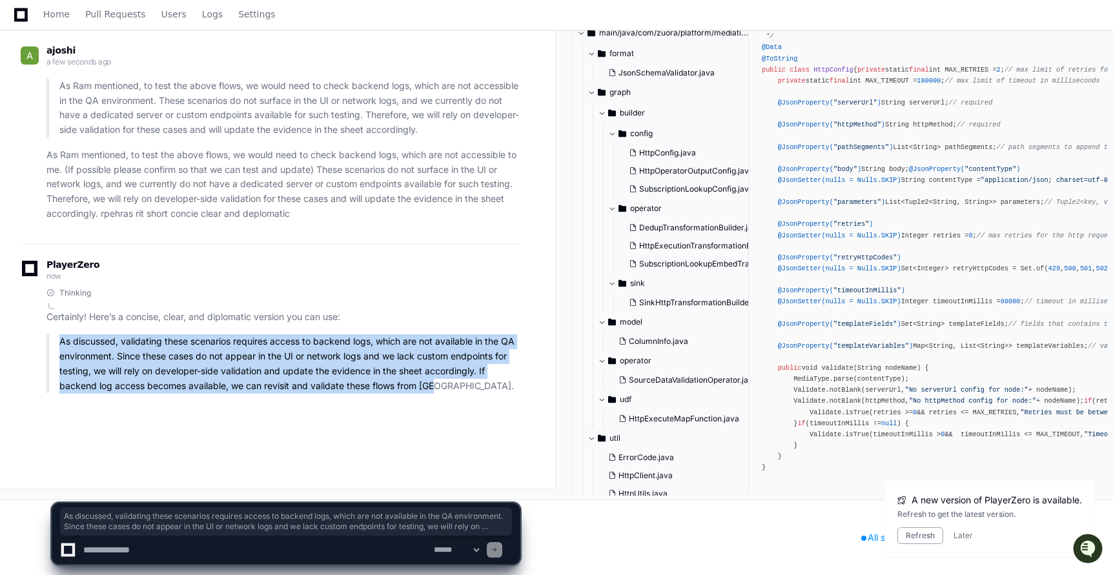
drag, startPoint x: 61, startPoint y: 387, endPoint x: 487, endPoint y: 425, distance: 427.6
click at [487, 393] on p "As discussed, validating these scenarios requires access to backend logs, which…" at bounding box center [289, 363] width 460 height 59
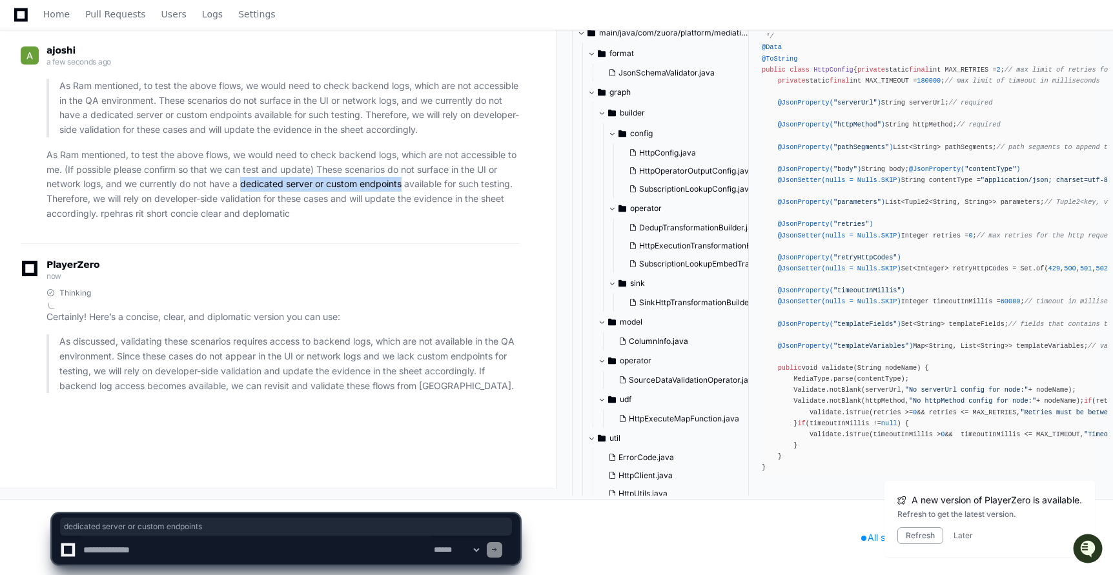
drag, startPoint x: 242, startPoint y: 228, endPoint x: 404, endPoint y: 234, distance: 162.1
click at [404, 221] on p "As Ram mentioned, to test the above flows, we would need to check backend logs,…" at bounding box center [282, 185] width 473 height 74
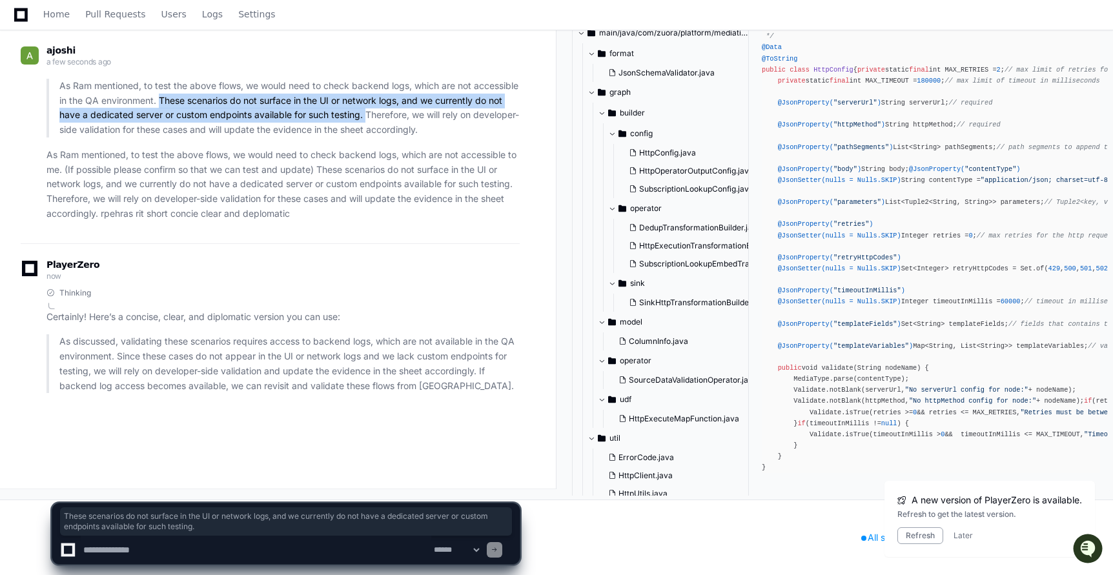
drag, startPoint x: 208, startPoint y: 143, endPoint x: 437, endPoint y: 159, distance: 229.0
click at [436, 137] on p "As Ram mentioned, to test the above flows, we would need to check backend logs,…" at bounding box center [289, 108] width 460 height 59
